Goal: Check status: Check status

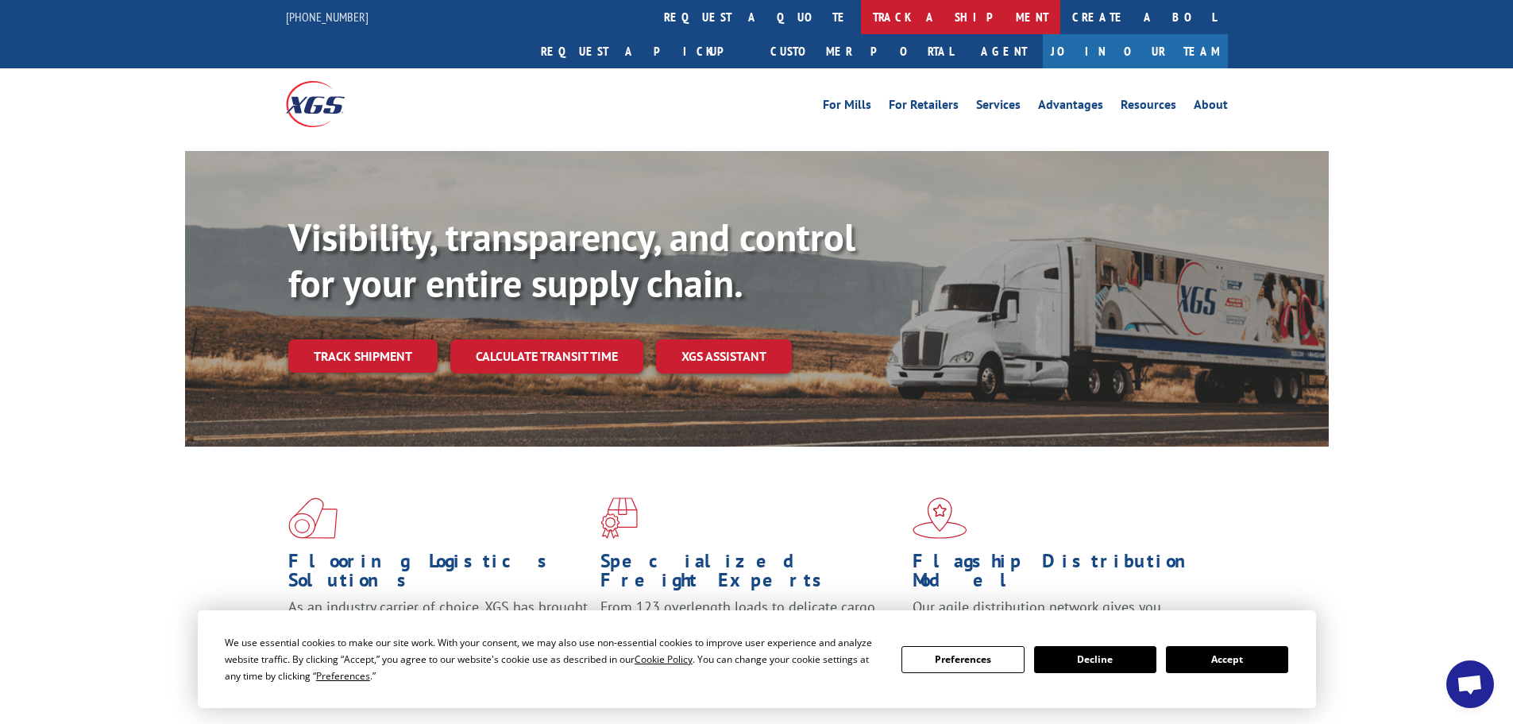
click at [861, 6] on link "track a shipment" at bounding box center [960, 17] width 199 height 34
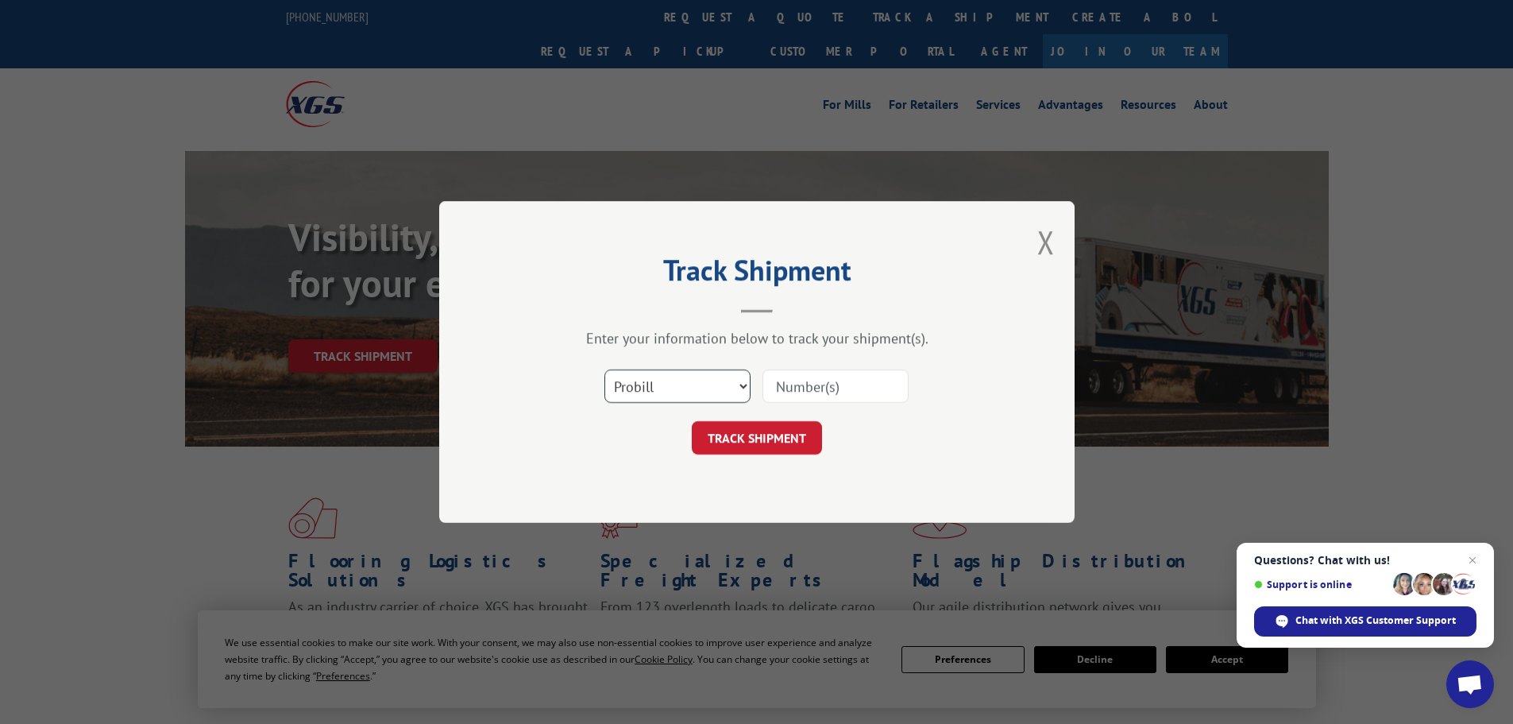
click at [707, 388] on select "Select category... Probill BOL PO" at bounding box center [677, 385] width 146 height 33
select select "bol"
click at [604, 369] on select "Select category... Probill BOL PO" at bounding box center [677, 385] width 146 height 33
click at [823, 384] on input at bounding box center [835, 385] width 146 height 33
paste input "5499586"
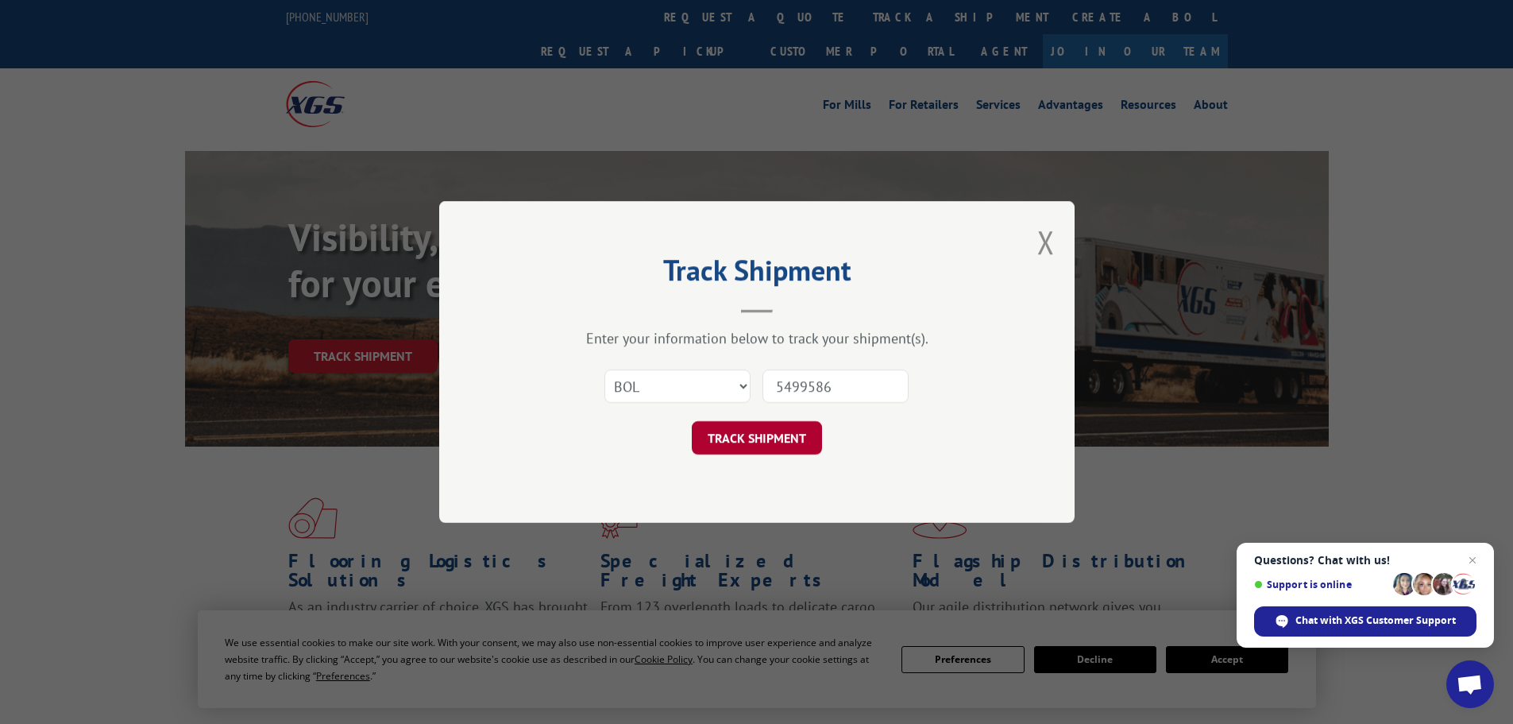
type input "5499586"
click at [777, 445] on button "TRACK SHIPMENT" at bounding box center [757, 437] width 130 height 33
